Goal: Transaction & Acquisition: Register for event/course

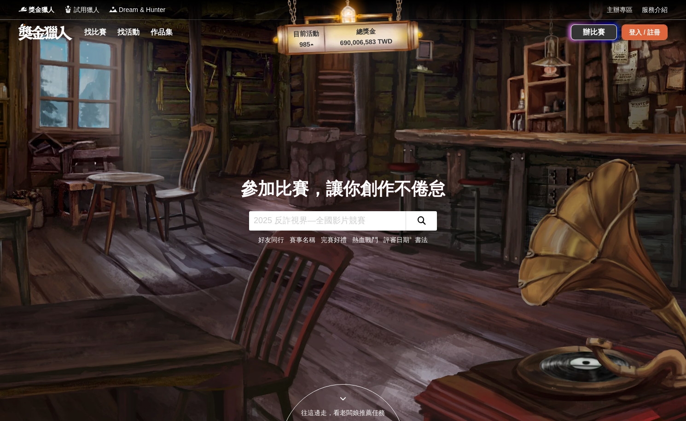
click at [646, 31] on div "登入 / 註冊" at bounding box center [645, 32] width 46 height 16
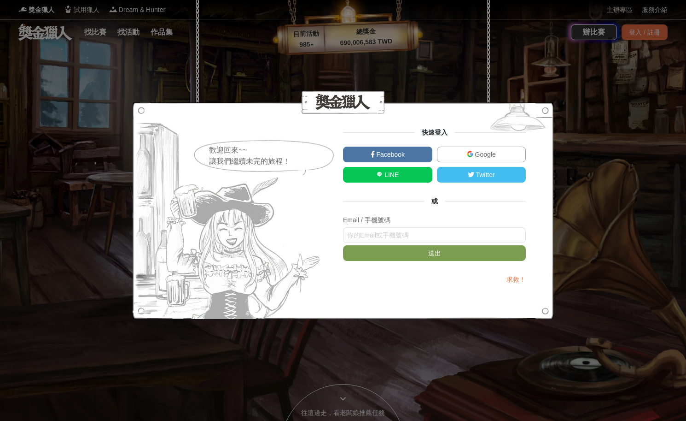
type input "ㄩ"
type input "mandy82622@gmail.com"
click at [343, 245] on button "送出" at bounding box center [434, 253] width 183 height 16
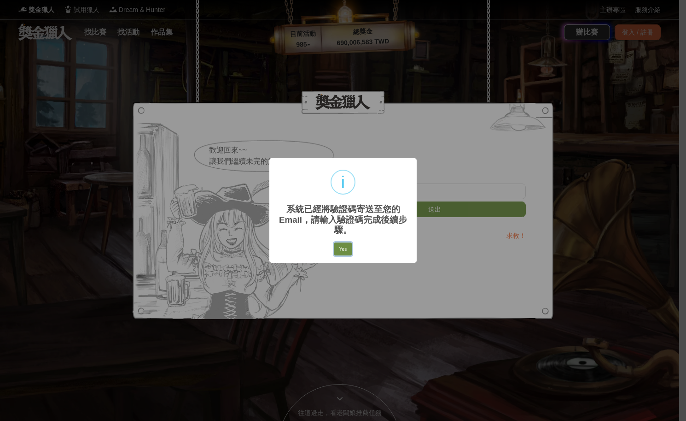
click at [347, 249] on button "Yes" at bounding box center [343, 248] width 18 height 13
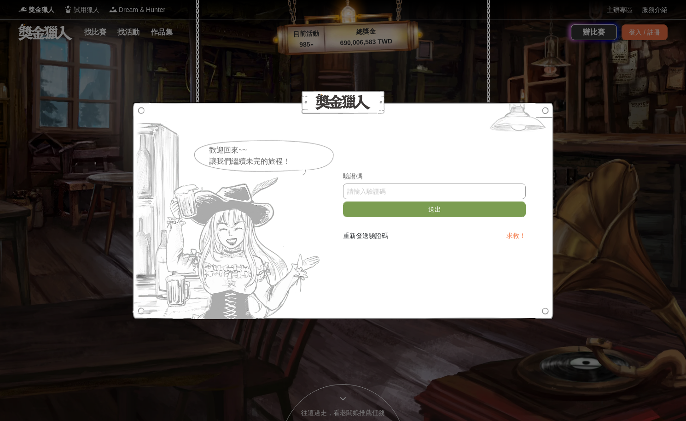
click at [399, 191] on input "text" at bounding box center [434, 191] width 183 height 16
paste input "U2ZIODRmU0E"
type input "U2ZIODRmU0E"
click at [404, 210] on button "送出" at bounding box center [434, 209] width 183 height 16
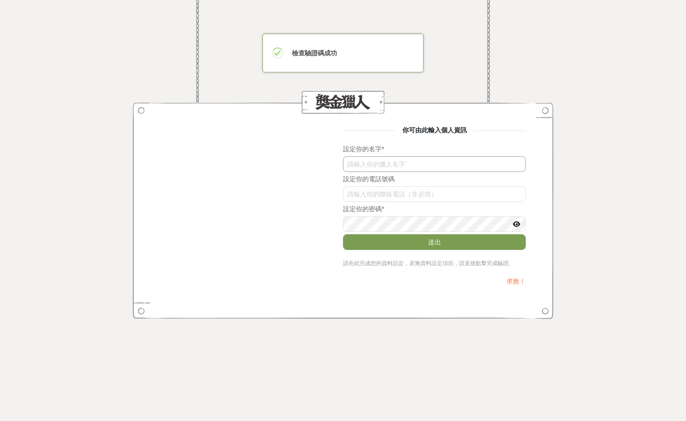
click at [376, 164] on input "text" at bounding box center [434, 164] width 183 height 16
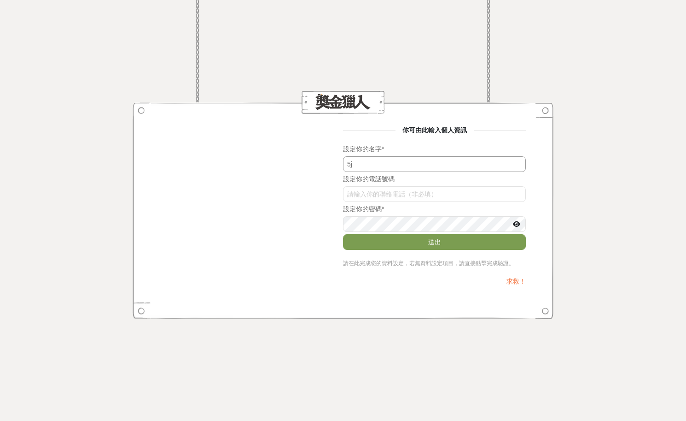
type input "5"
type input "[PERSON_NAME]"
click at [387, 189] on input "U2ZIODRmU0E" at bounding box center [434, 194] width 183 height 16
click at [93, 172] on div "你可由此輸入個人資訊 設定你的名字 * Mandy Chuang 設定你的電話號碼 U2ZIODRmU0E 設定你的密碼 * 送出 請在此完成您的資料設定，若…" at bounding box center [343, 210] width 686 height 421
click at [379, 245] on button "送出" at bounding box center [434, 242] width 183 height 16
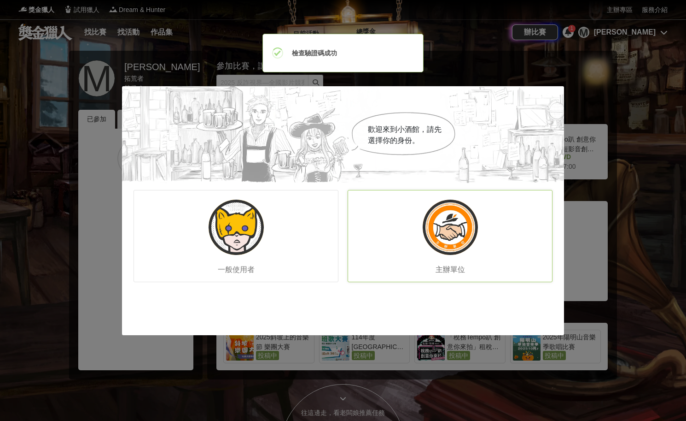
click at [451, 236] on img at bounding box center [450, 226] width 55 height 55
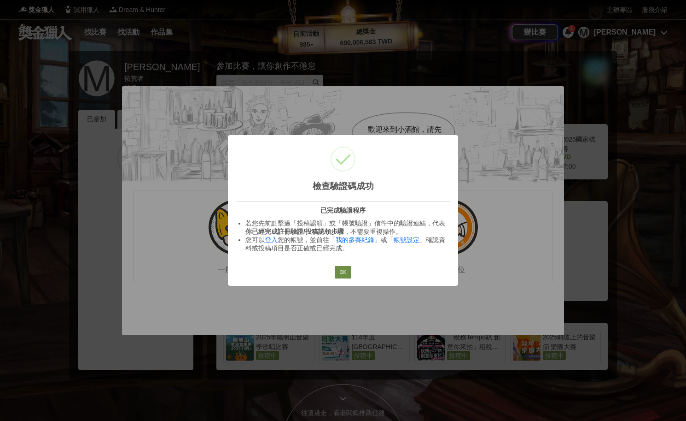
click at [338, 276] on button "OK" at bounding box center [343, 272] width 17 height 13
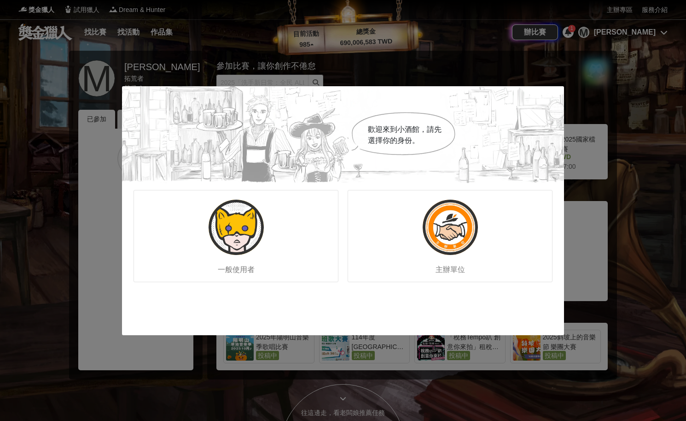
click at [203, 365] on div "歡迎來到小酒館，請先選擇你的身份。 一般使用者 主辦單位" at bounding box center [343, 210] width 686 height 421
click at [557, 103] on div "歡迎來到小酒館，請先選擇你的身份。" at bounding box center [343, 134] width 442 height 97
click at [548, 72] on div "歡迎來到小酒館，請先選擇你的身份。 一般使用者 主辦單位" at bounding box center [343, 210] width 686 height 421
click at [380, 352] on div "歡迎來到小酒館，請先選擇你的身份。 一般使用者 主辦單位" at bounding box center [343, 210] width 686 height 421
click at [558, 100] on div "歡迎來到小酒館，請先選擇你的身份。" at bounding box center [343, 134] width 442 height 97
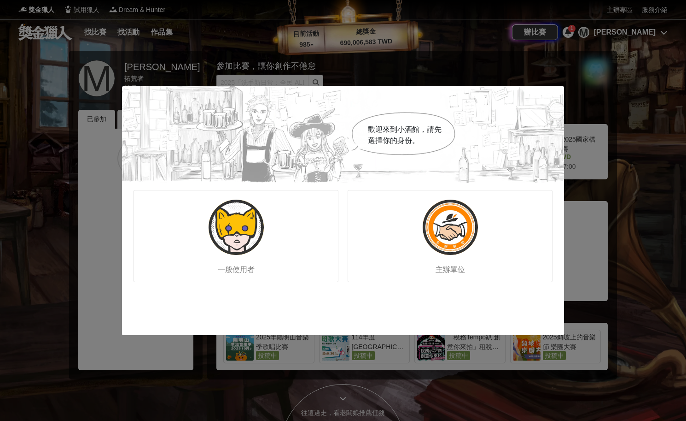
click at [164, 98] on div "歡迎來到小酒館，請先選擇你的身份。" at bounding box center [343, 134] width 442 height 97
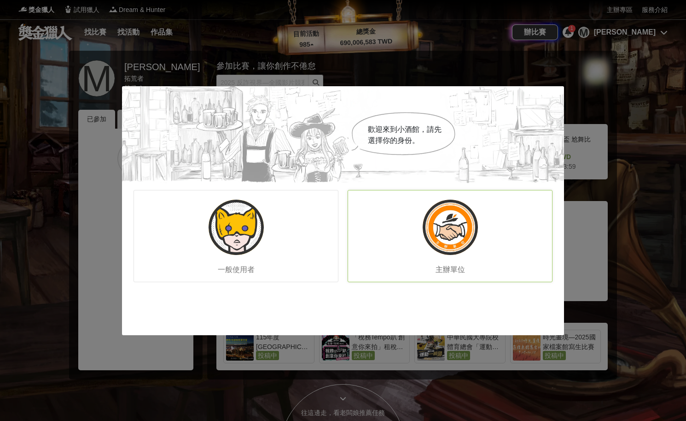
click at [440, 240] on img at bounding box center [450, 226] width 55 height 55
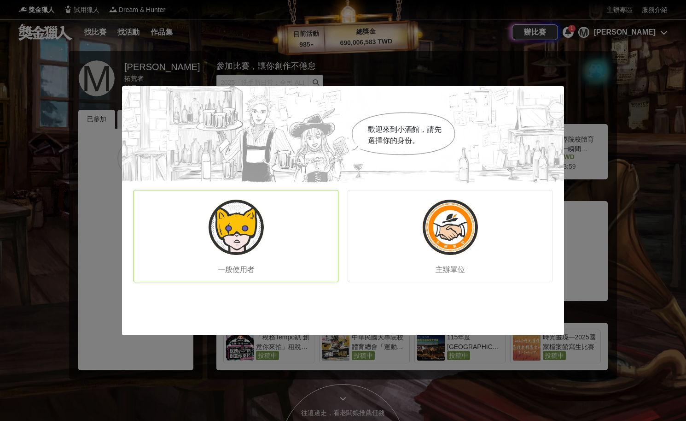
click at [231, 255] on div "一般使用者" at bounding box center [236, 236] width 205 height 92
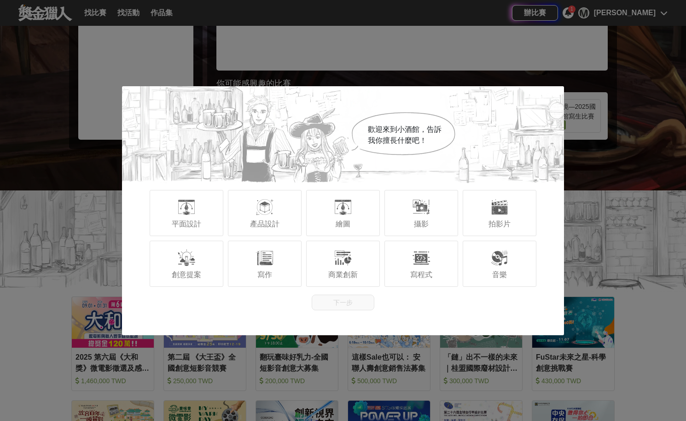
scroll to position [322, 0]
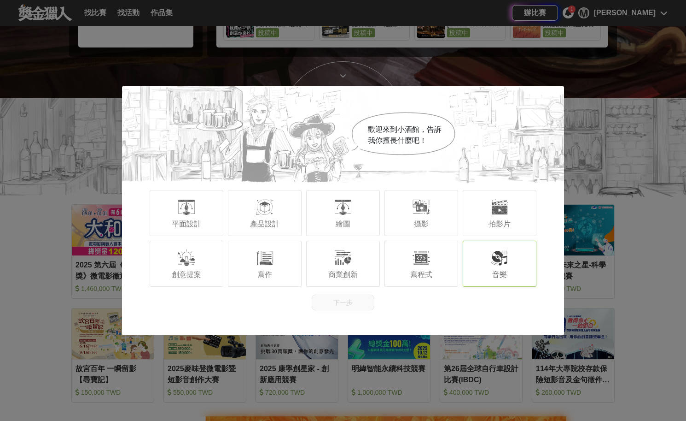
click at [512, 274] on div "音樂" at bounding box center [500, 263] width 74 height 46
click at [365, 305] on button "下一步" at bounding box center [343, 302] width 63 height 16
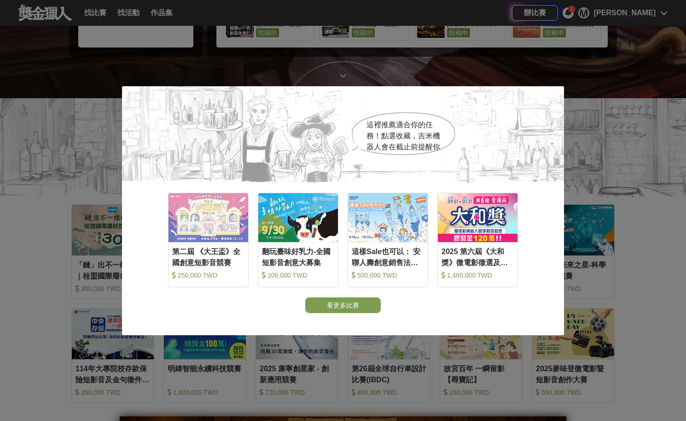
click at [250, 312] on div "看更多比賽" at bounding box center [343, 305] width 442 height 16
drag, startPoint x: 552, startPoint y: 104, endPoint x: 502, endPoint y: 116, distance: 51.6
click at [552, 104] on div "這裡推薦適合你的任務！點選收藏，吉米機器人會在截止前提醒你" at bounding box center [343, 134] width 442 height 97
click at [384, 136] on span "這裡推薦適合你的任務！點選收藏，吉米機器人會在截止前提醒你" at bounding box center [404, 136] width 74 height 30
click at [336, 302] on button "看更多比賽" at bounding box center [343, 305] width 76 height 16
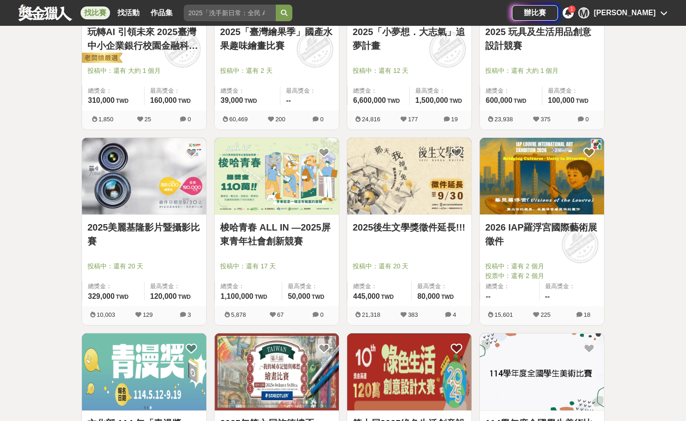
scroll to position [709, 0]
